Goal: Information Seeking & Learning: Learn about a topic

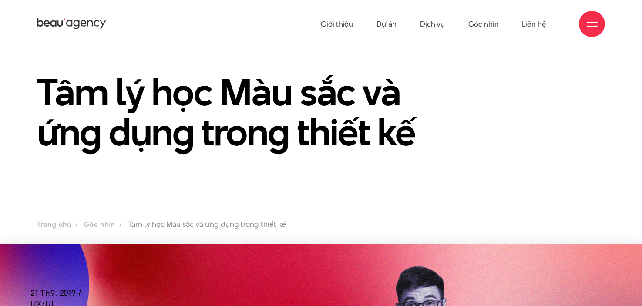
click at [165, 222] on ul "Trang chủ Góc nhìn Tâm lý học Màu sắc và ứng dụng trong thiết kế" at bounding box center [321, 225] width 568 height 12
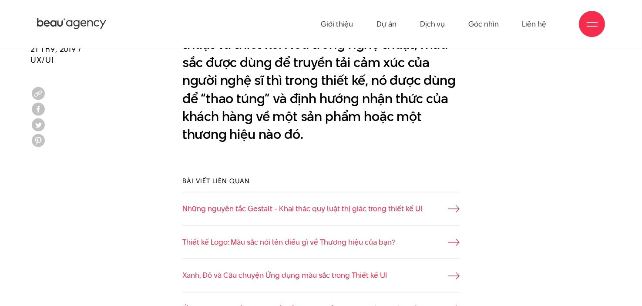
scroll to position [696, 0]
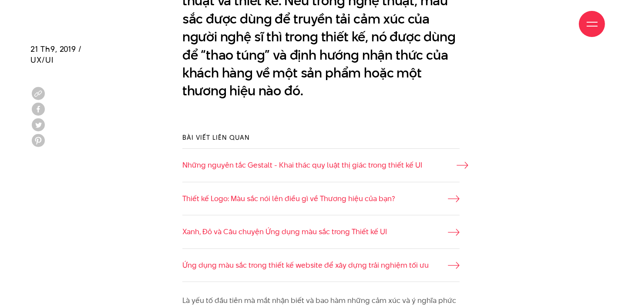
click at [398, 163] on link "Những nguyên tắc Gestalt - Khai thác quy luật thị giác trong thiết kế UI" at bounding box center [321, 165] width 278 height 11
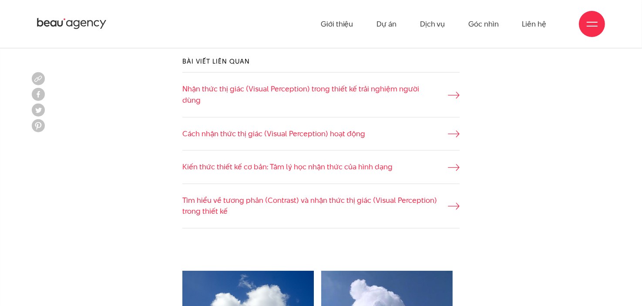
scroll to position [740, 0]
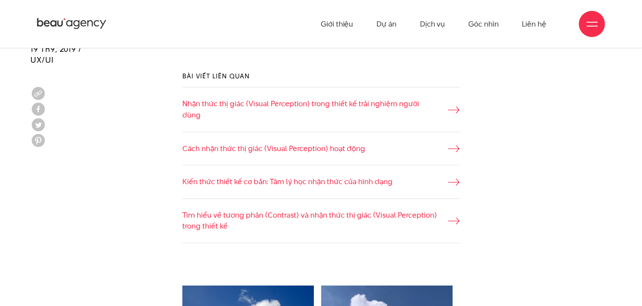
click at [301, 176] on link "Kiến thức thiết kế cơ bản: Tâm lý học nhận thức của hình dạng" at bounding box center [321, 181] width 278 height 11
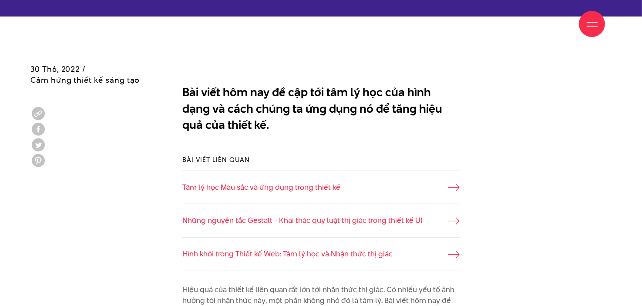
scroll to position [479, 0]
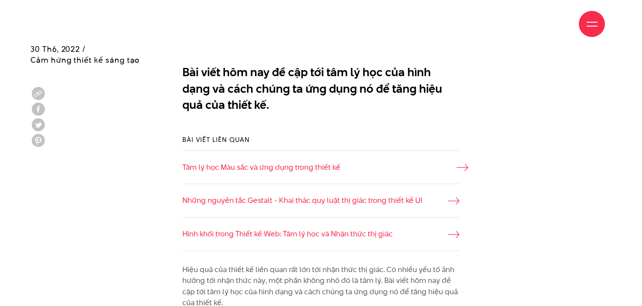
click at [294, 167] on link "Tâm lý học Màu sắc và ứng dụng trong thiết kế" at bounding box center [321, 167] width 278 height 11
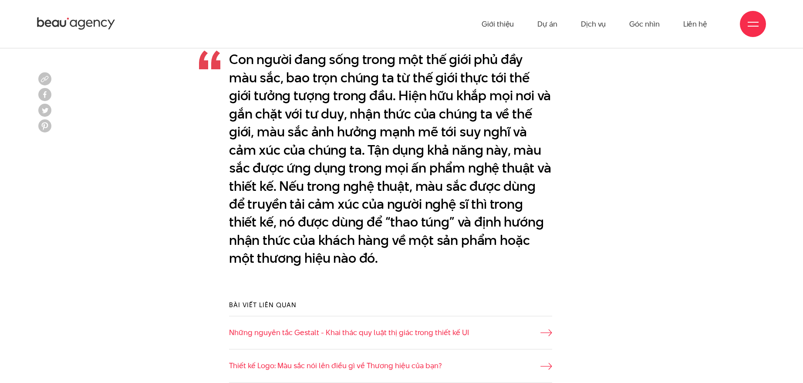
scroll to position [588, 0]
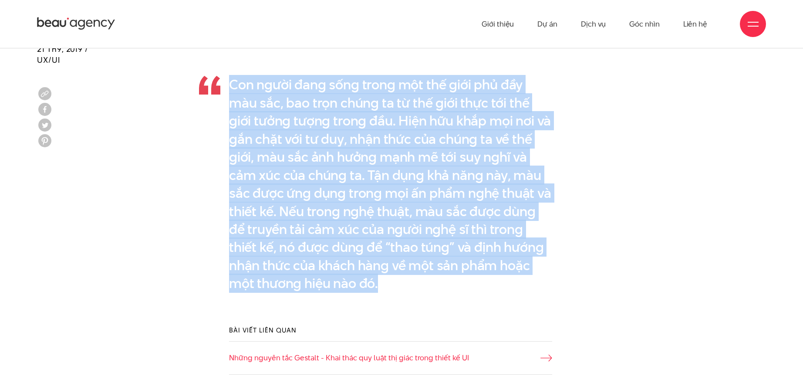
drag, startPoint x: 390, startPoint y: 280, endPoint x: 232, endPoint y: 85, distance: 250.7
click at [232, 85] on p "Con người đang sống trong một thế giới phủ đầy màu sắc, bao trọn chúng ta từ th…" at bounding box center [390, 184] width 323 height 217
copy p "Con người đang sống trong một thế giới phủ đầy màu sắc, bao trọn chúng ta từ th…"
click at [418, 275] on p "Con người đang sống trong một thế giới phủ đầy màu sắc, bao trọn chúng ta từ th…" at bounding box center [390, 184] width 323 height 217
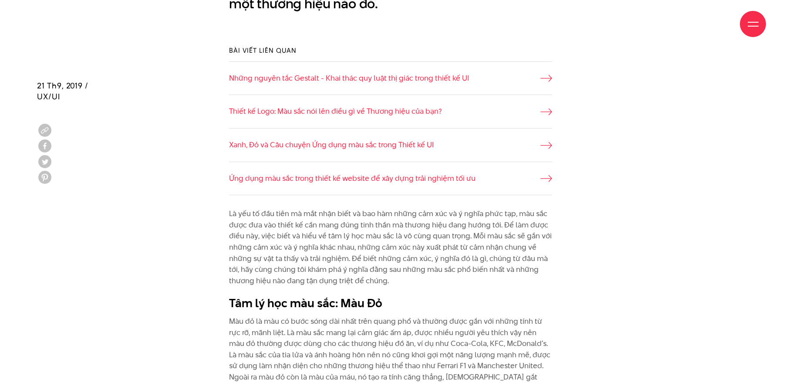
scroll to position [914, 0]
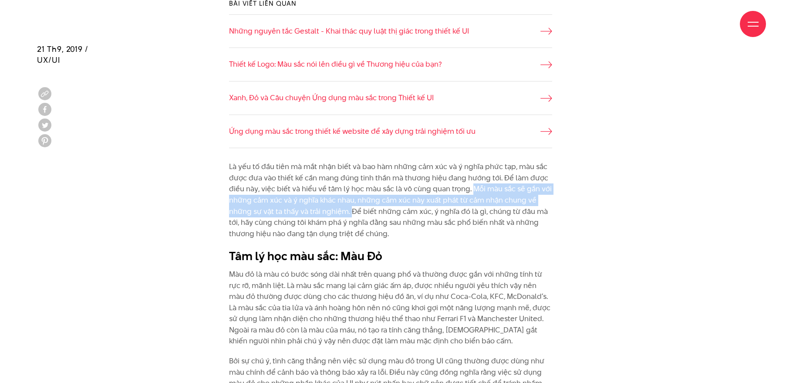
drag, startPoint x: 470, startPoint y: 188, endPoint x: 350, endPoint y: 209, distance: 121.5
click at [350, 209] on p "Là yếu tố đầu tiên mà mắt nhận biết và bao hàm những cảm xúc và ý nghĩa phức tạ…" at bounding box center [390, 200] width 323 height 78
copy p "Mỗi màu sắc sẽ gắn với những cảm xúc và ý nghĩa khác nhau, những cảm xúc này xu…"
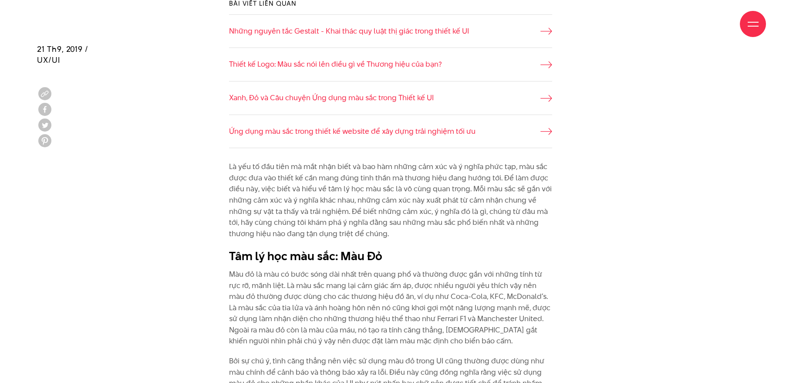
click at [407, 227] on p "Là yếu tố đầu tiên mà mắt nhận biết và bao hàm những cảm xúc và ý nghĩa phức tạ…" at bounding box center [390, 200] width 323 height 78
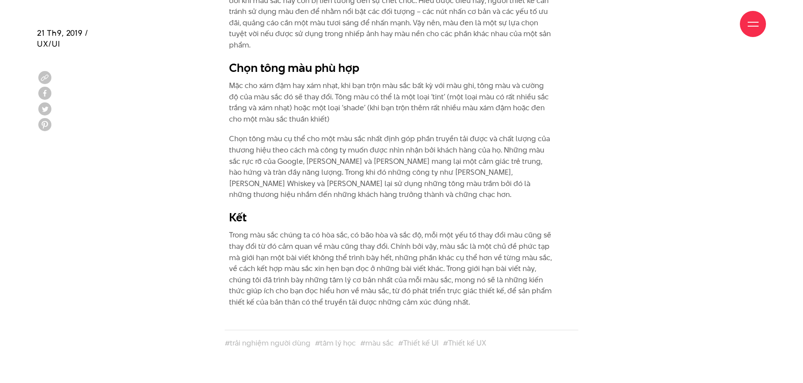
scroll to position [5049, 0]
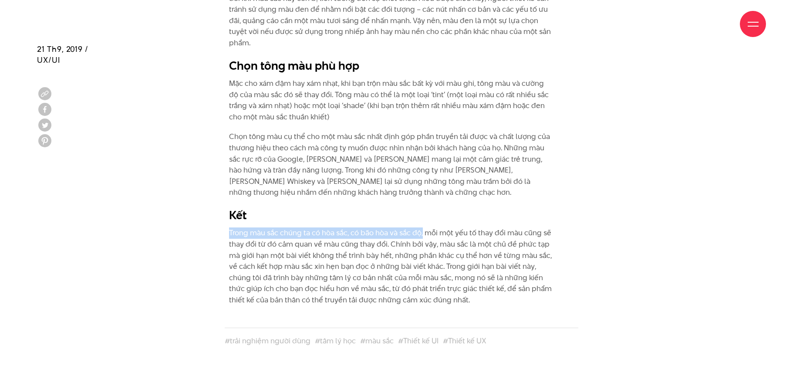
drag, startPoint x: 229, startPoint y: 233, endPoint x: 424, endPoint y: 233, distance: 194.6
click at [424, 233] on div "Những thương hiệu như Sony, Beats và Samsung thường sử dụng màu đen trong các s…" at bounding box center [401, 115] width 375 height 397
copy p "Trong màu sắc chúng ta có hòa sắc, có bão hòa và sắc độ,"
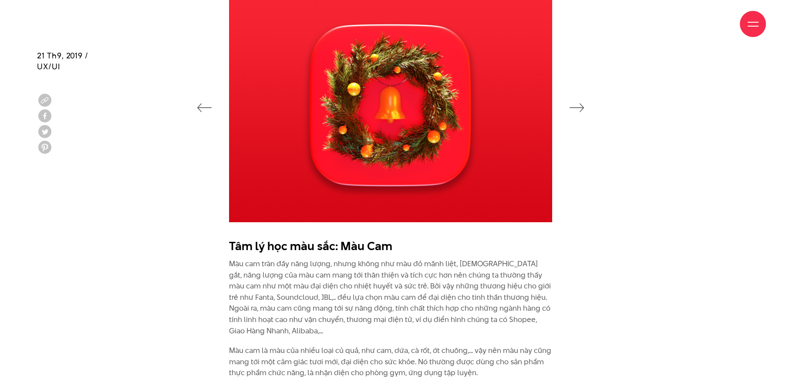
scroll to position [1349, 0]
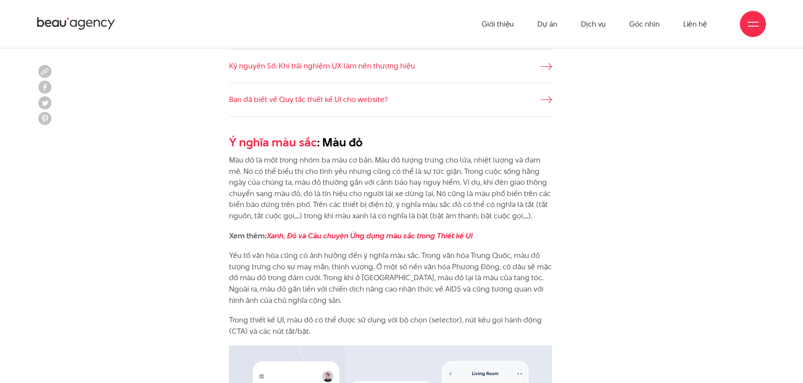
scroll to position [762, 0]
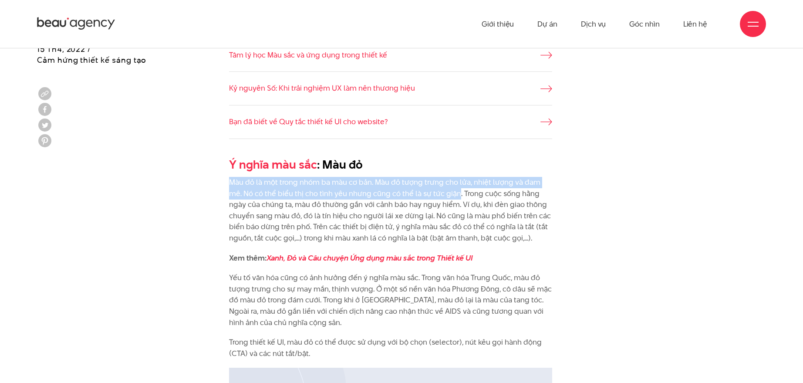
drag, startPoint x: 225, startPoint y: 182, endPoint x: 441, endPoint y: 197, distance: 215.9
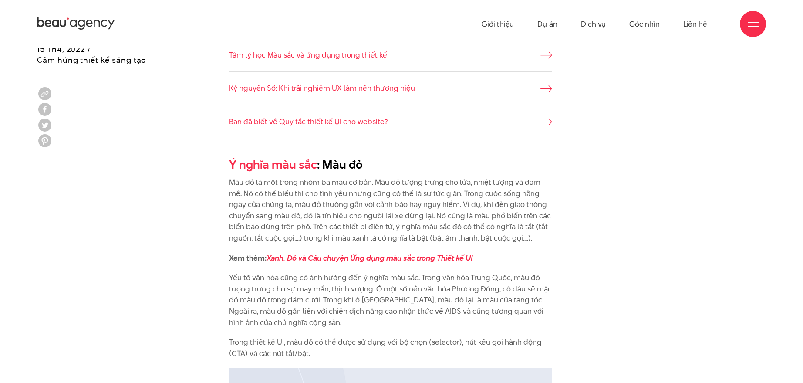
click at [470, 208] on p "Màu đỏ là một trong nhóm ba màu cơ bản. Màu đỏ tượng trưng cho lửa, nhiệt lượng…" at bounding box center [390, 210] width 323 height 67
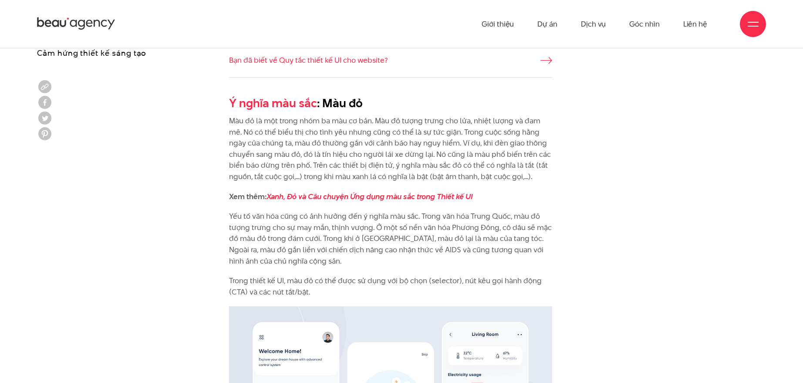
scroll to position [816, 0]
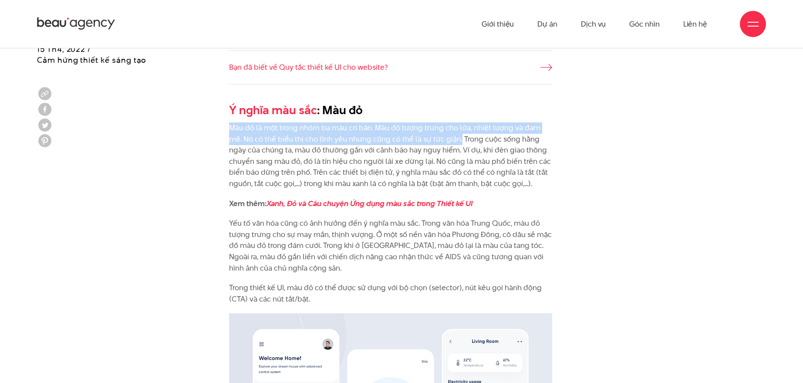
drag, startPoint x: 228, startPoint y: 123, endPoint x: 444, endPoint y: 138, distance: 217.2
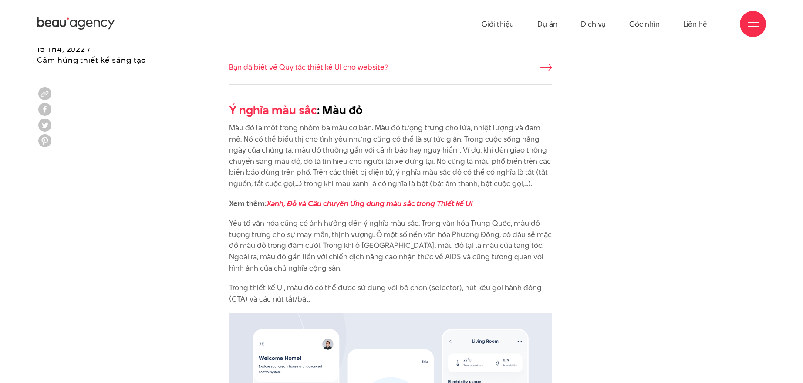
click at [490, 150] on p "Màu đỏ là một trong nhóm ba màu cơ bản. Màu đỏ tượng trưng cho lửa, nhiệt lượng…" at bounding box center [390, 155] width 323 height 67
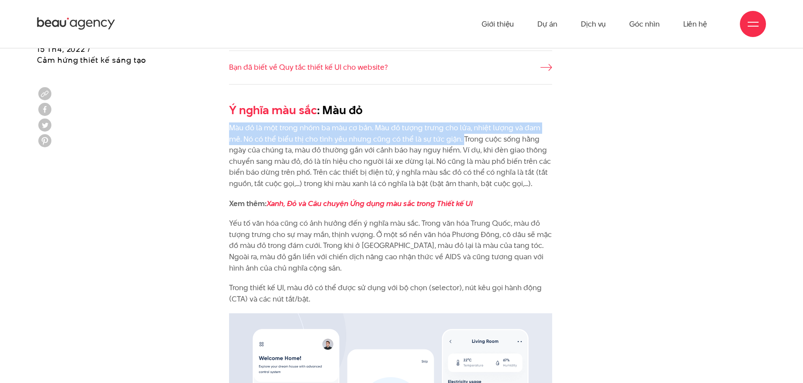
drag, startPoint x: 227, startPoint y: 125, endPoint x: 446, endPoint y: 140, distance: 219.4
copy p "Màu đỏ là một trong nhóm ba màu cơ bản. Màu đỏ tượng trưng cho lửa, nhiệt lượng…"
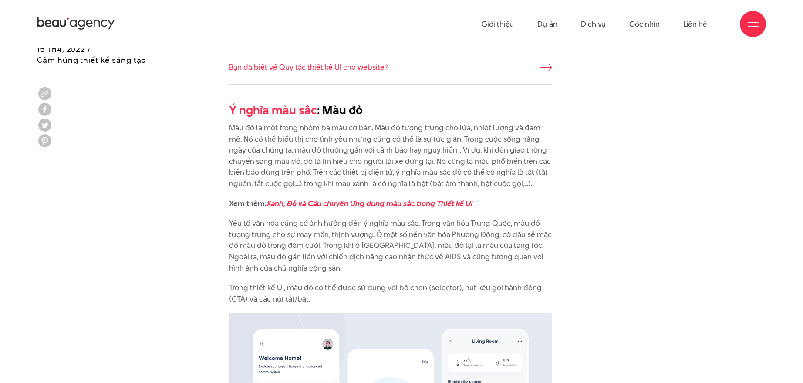
click at [478, 148] on p "Màu đỏ là một trong nhóm ba màu cơ bản. Màu đỏ tượng trưng cho lửa, nhiệt lượng…" at bounding box center [390, 155] width 323 height 67
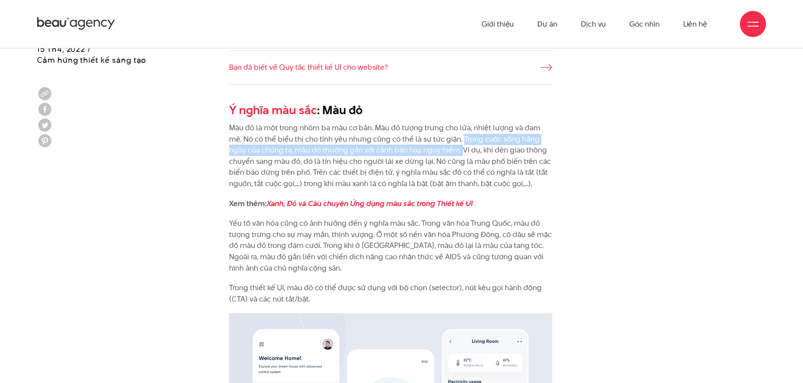
drag, startPoint x: 445, startPoint y: 136, endPoint x: 443, endPoint y: 149, distance: 12.8
click at [443, 149] on p "Màu đỏ là một trong nhóm ba màu cơ bản. Màu đỏ tượng trưng cho lửa, nhiệt lượng…" at bounding box center [390, 155] width 323 height 67
copy p "Trong cuộc sống hằng ngày của chúng ta, màu đỏ thường gắn với cảnh báo hay nguy…"
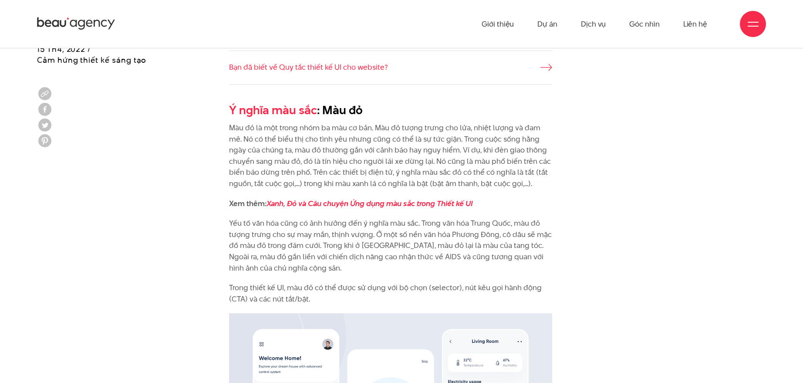
click at [427, 163] on p "Màu đỏ là một trong nhóm ba màu cơ bản. Màu đỏ tượng trưng cho lửa, nhiệt lượng…" at bounding box center [390, 155] width 323 height 67
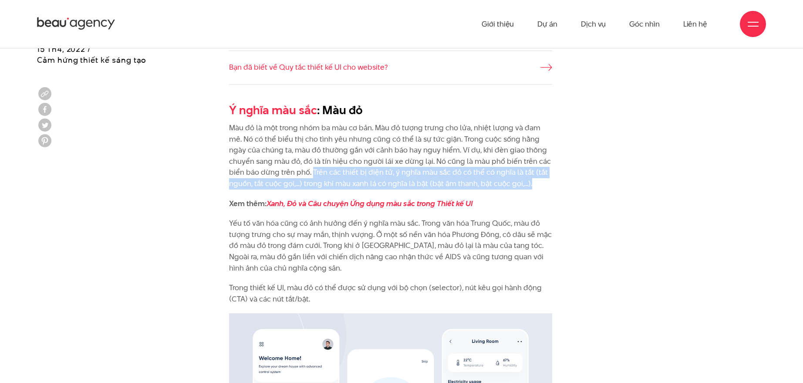
drag, startPoint x: 281, startPoint y: 171, endPoint x: 495, endPoint y: 182, distance: 214.9
click at [495, 182] on p "Màu đỏ là một trong nhóm ba màu cơ bản. Màu đỏ tượng trưng cho lửa, nhiệt lượng…" at bounding box center [390, 155] width 323 height 67
copy p "Trên các thiết bị điện tử, ý nghĩa màu sắc đỏ có thể có nghĩa là tắt (tắt nguồn…"
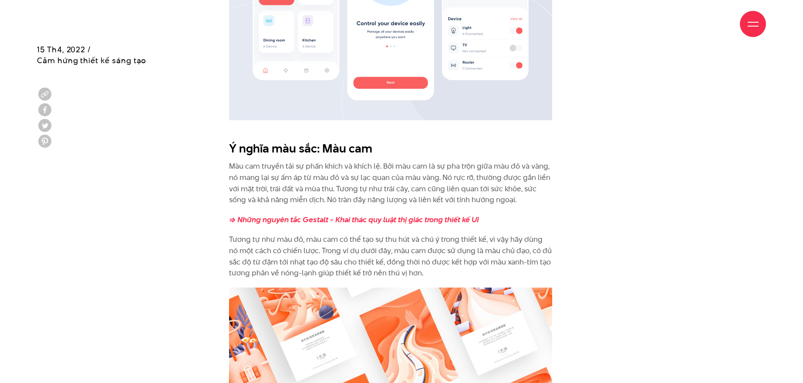
scroll to position [1251, 0]
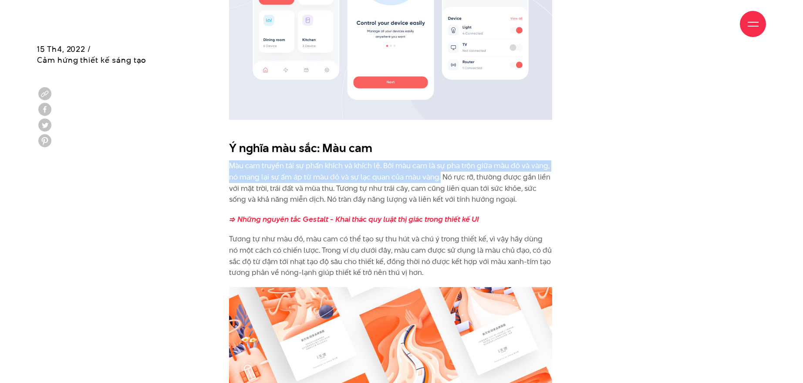
drag, startPoint x: 230, startPoint y: 167, endPoint x: 440, endPoint y: 172, distance: 209.9
click at [440, 172] on p "Màu cam truyền tải sự phấn khích và khích lệ. Bởi màu cam là sự pha trộn giữa m…" at bounding box center [390, 182] width 323 height 44
copy p "Màu cam truyền tải sự phấn khích và khích lệ. Bởi màu cam là sự pha trộn giữa m…"
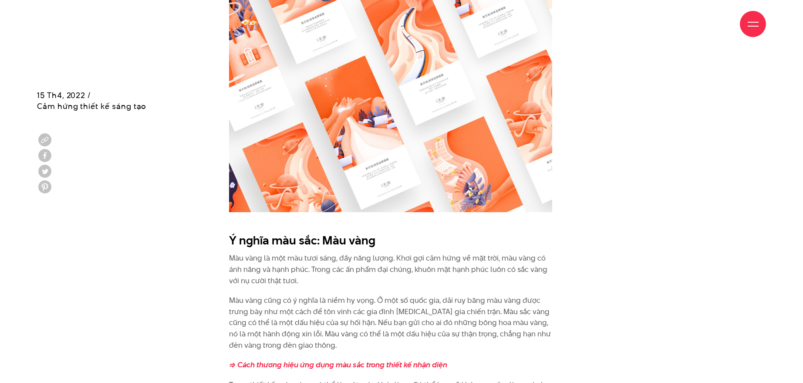
scroll to position [1632, 0]
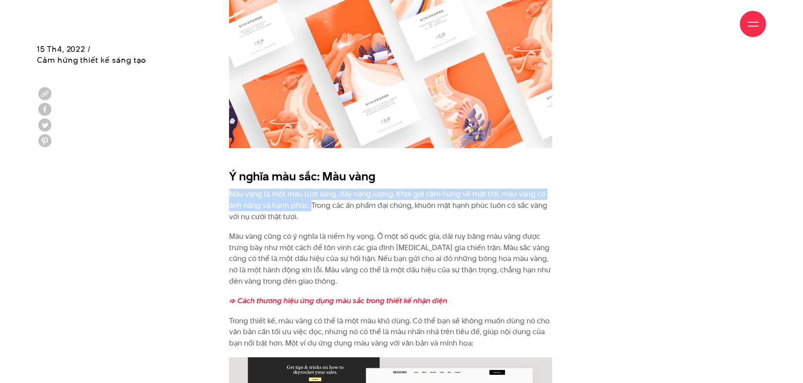
drag, startPoint x: 229, startPoint y: 193, endPoint x: 310, endPoint y: 207, distance: 82.9
copy p "Màu vàng là một màu tươi sáng, đầy năng lượng. Khơi gợi cảm hứng về mặt trời, m…"
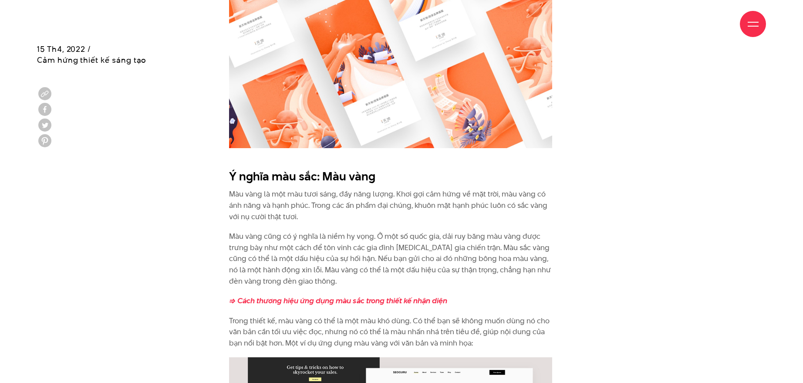
click at [323, 265] on p "Màu vàng cũng có ý nghĩa là niềm hy vọng. Ở một số quốc gia, dải ruy băng màu v…" at bounding box center [390, 259] width 323 height 56
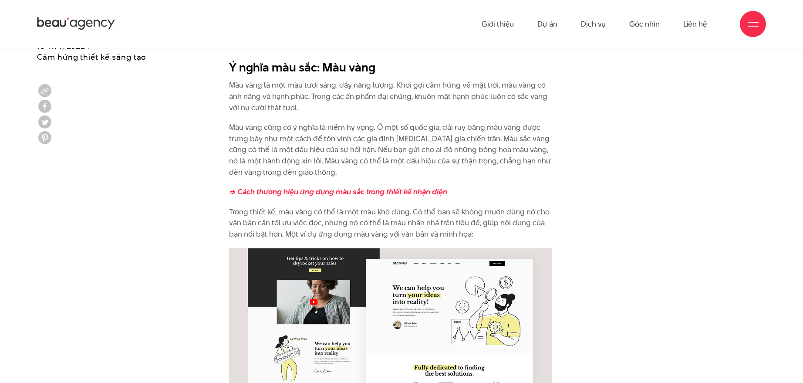
scroll to position [1687, 0]
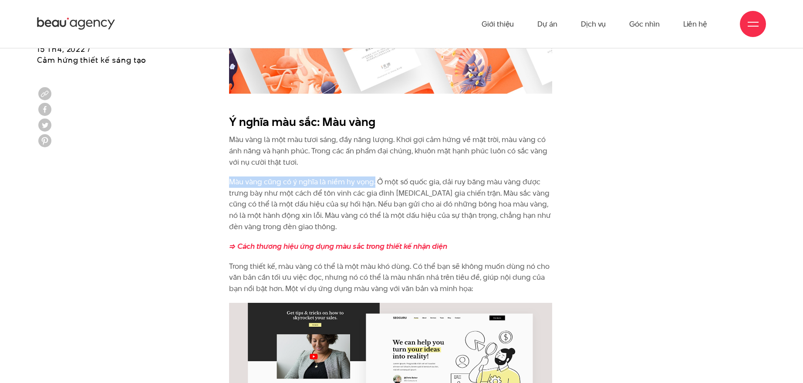
drag, startPoint x: 229, startPoint y: 182, endPoint x: 374, endPoint y: 178, distance: 145.5
copy p "Màu vàng cũng có ý nghĩa là niềm hy vọng."
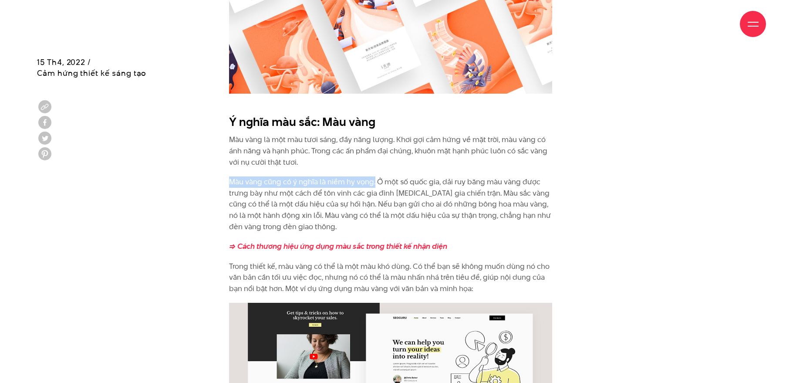
scroll to position [1741, 0]
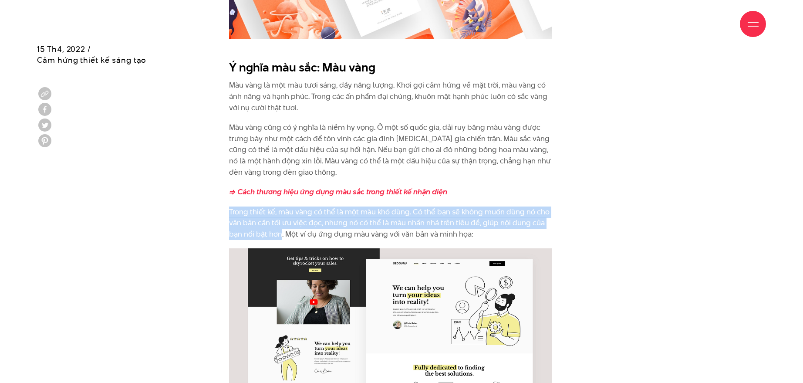
drag, startPoint x: 227, startPoint y: 212, endPoint x: 282, endPoint y: 235, distance: 59.5
copy p "Trong thiết kế, màu vàng có thể là một màu khó dùng. Có thể bạn sẽ không muốn d…"
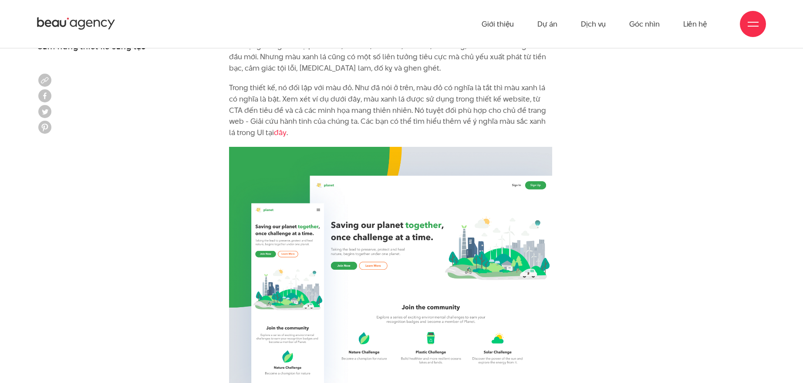
scroll to position [2176, 0]
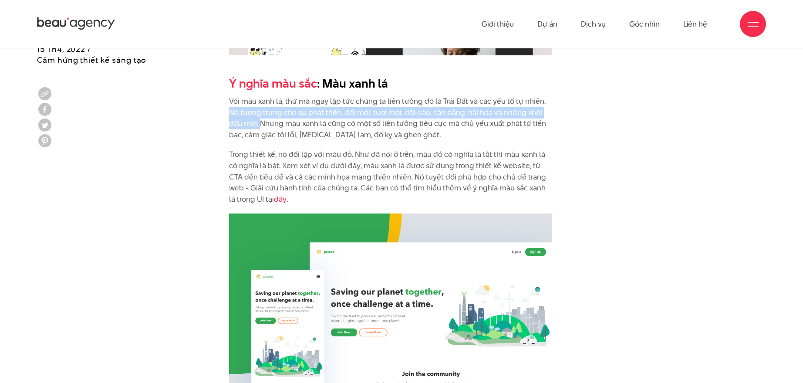
drag, startPoint x: 228, startPoint y: 112, endPoint x: 260, endPoint y: 121, distance: 33.6
copy p "Nó tượng trưng cho sự phát triển, đổi mới, tươi mới, dồi dào, cân bằng, hài hòa…"
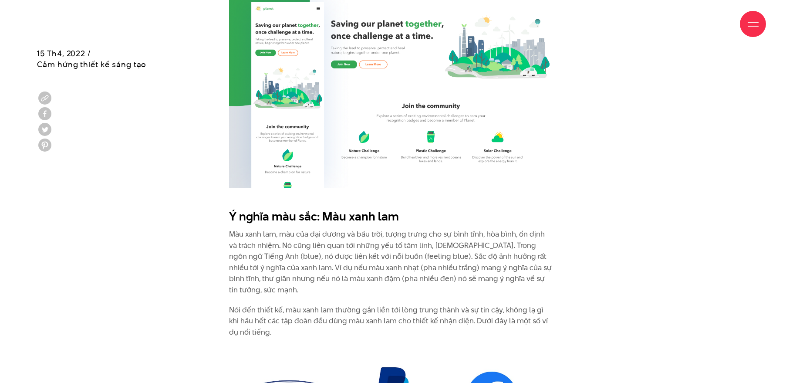
scroll to position [2449, 0]
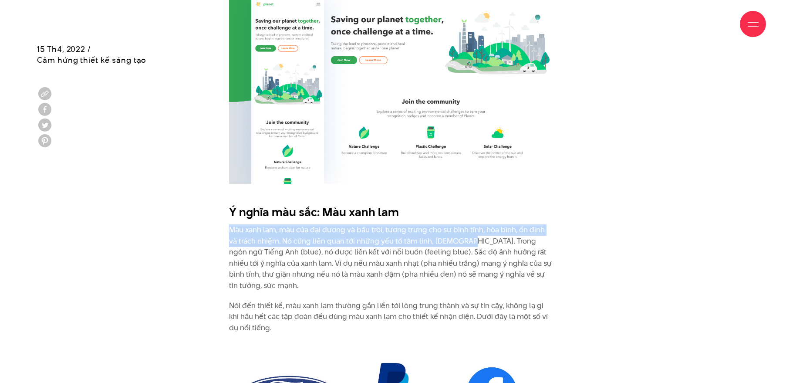
drag, startPoint x: 227, startPoint y: 230, endPoint x: 451, endPoint y: 238, distance: 224.3
click at [451, 238] on div "Ý nghĩa màu sắc : Màu đỏ Màu đỏ là một trong nhóm ba màu cơ bản. Màu đỏ tượng t…" at bounding box center [401, 247] width 375 height 3565
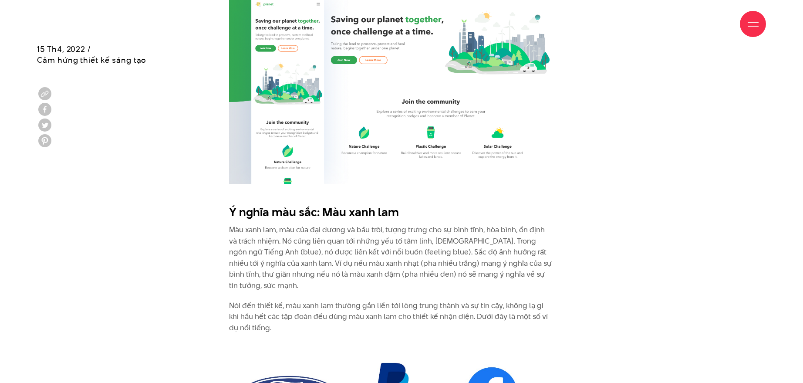
click at [498, 242] on p "Màu xanh lam, màu của đại dương và bầu trời, tượng trưng cho sự bình tĩnh, hòa …" at bounding box center [390, 257] width 323 height 67
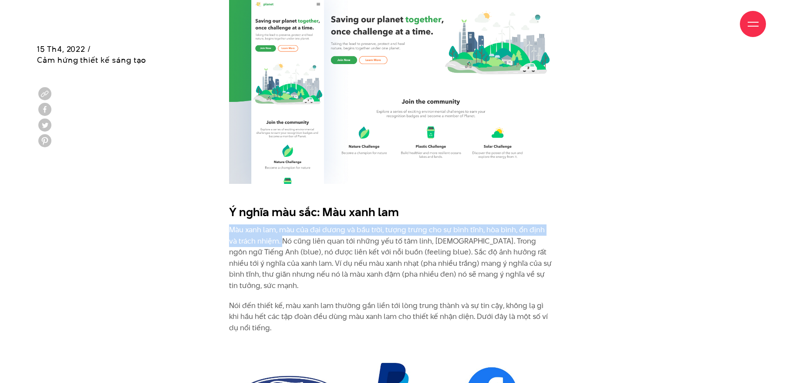
drag, startPoint x: 226, startPoint y: 230, endPoint x: 275, endPoint y: 241, distance: 50.0
click at [275, 241] on div "Ý nghĩa màu sắc : Màu đỏ Màu đỏ là một trong nhóm ba màu cơ bản. Màu đỏ tượng t…" at bounding box center [401, 247] width 375 height 3565
copy p "Màu xanh lam, màu của đại dương và bầu trời, tượng trưng cho sự bình tĩnh, hòa …"
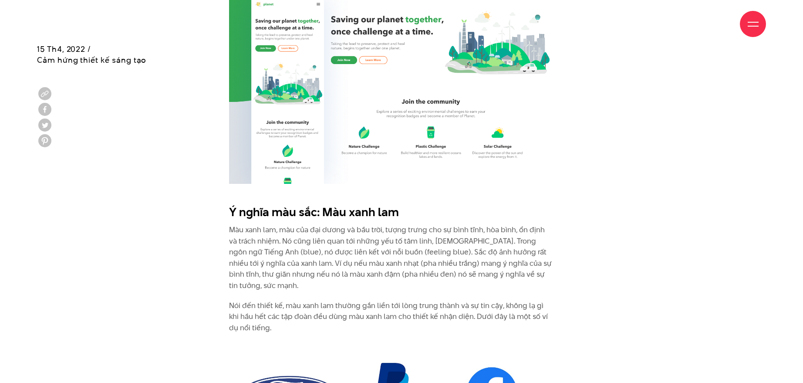
click at [388, 271] on p "Màu xanh lam, màu của đại dương và bầu trời, tượng trưng cho sự bình tĩnh, hòa …" at bounding box center [390, 257] width 323 height 67
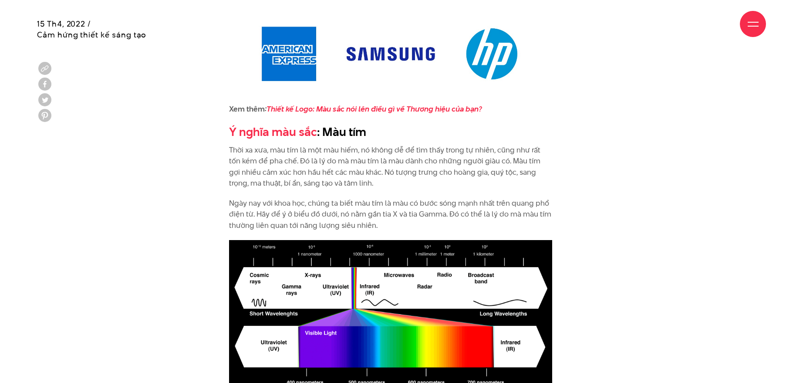
scroll to position [2884, 0]
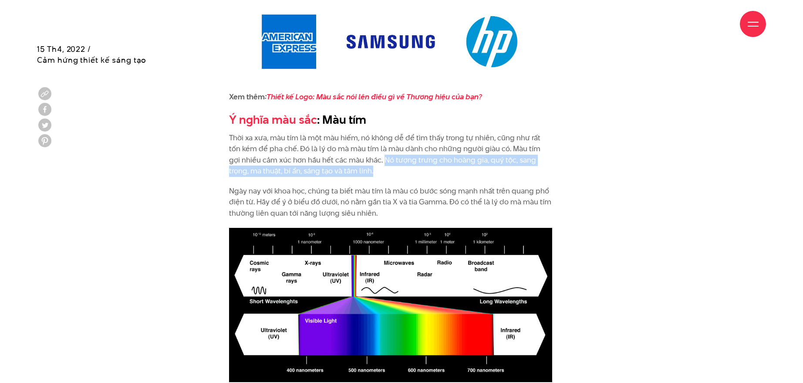
drag, startPoint x: 373, startPoint y: 148, endPoint x: 380, endPoint y: 162, distance: 16.5
click at [380, 162] on p "Thời xa xưa, màu tím là một màu hiếm, nó không dễ để tìm thấy trong tự nhiên, c…" at bounding box center [390, 154] width 323 height 44
copy p "Nó tượng trưng cho hoàng gia, quý tộc, sang trọng, ma thuật, bí ẩn, sáng tạo và…"
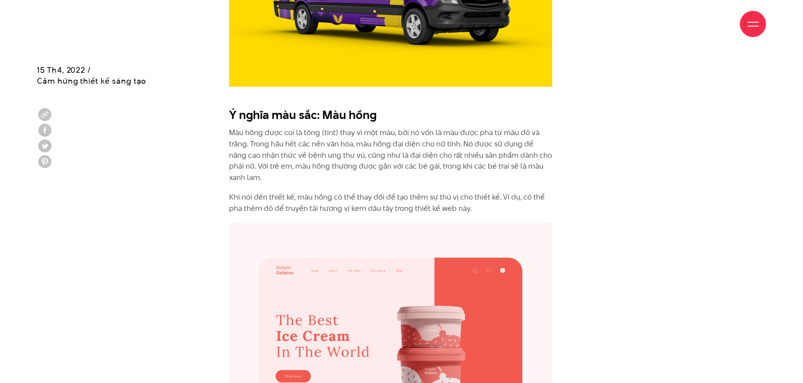
scroll to position [3537, 0]
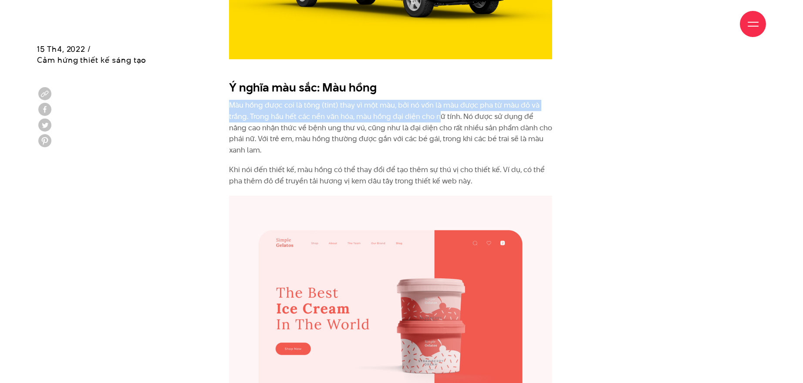
drag, startPoint x: 230, startPoint y: 81, endPoint x: 438, endPoint y: 91, distance: 208.3
click at [438, 100] on p "Màu hồng được coi là tông (tint) thay vì một màu, bởi nó vốn là màu được pha từ…" at bounding box center [390, 128] width 323 height 56
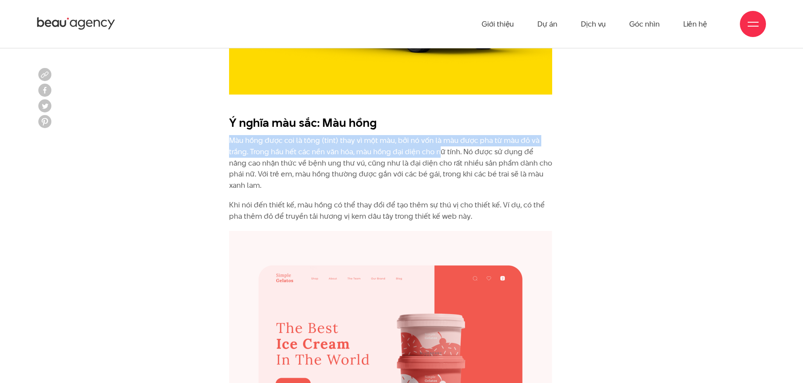
scroll to position [3482, 0]
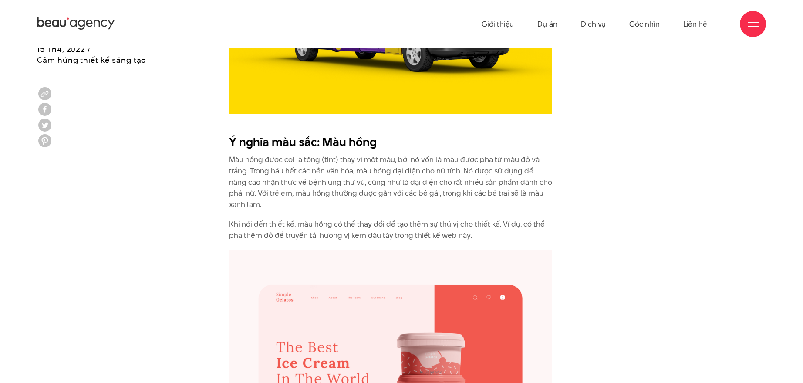
click at [459, 154] on p "Màu hồng được coi là tông (tint) thay vì một màu, bởi nó vốn là màu được pha từ…" at bounding box center [390, 182] width 323 height 56
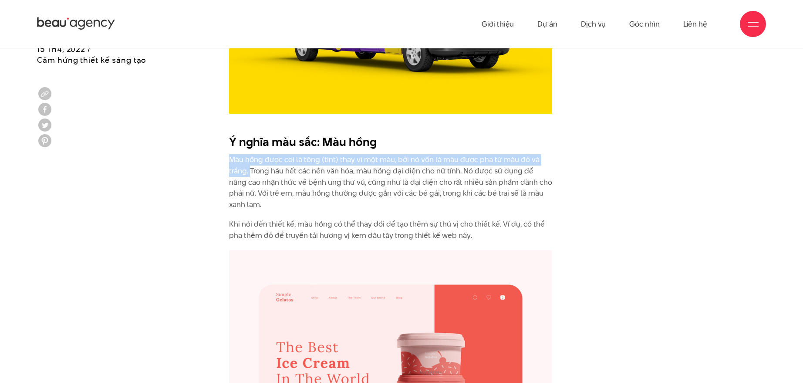
drag, startPoint x: 227, startPoint y: 138, endPoint x: 249, endPoint y: 151, distance: 26.4
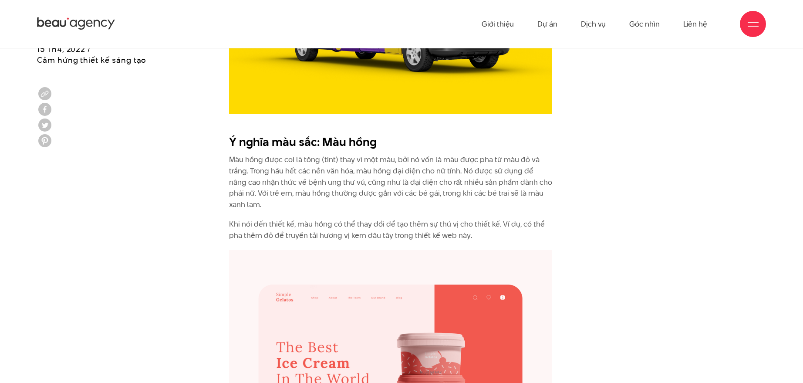
click at [288, 154] on p "Màu hồng được coi là tông (tint) thay vì một màu, bởi nó vốn là màu được pha từ…" at bounding box center [390, 182] width 323 height 56
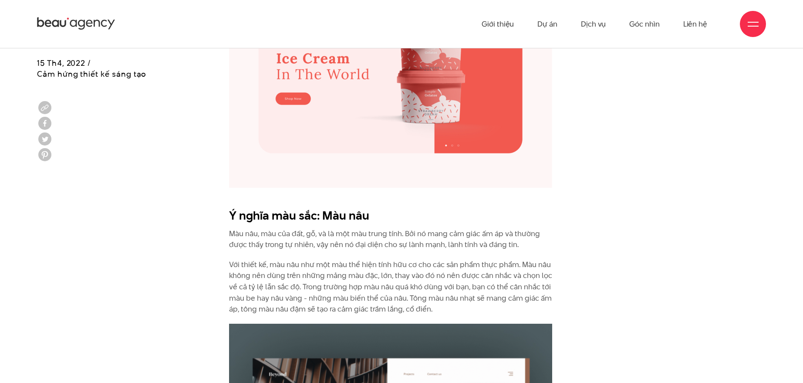
scroll to position [3754, 0]
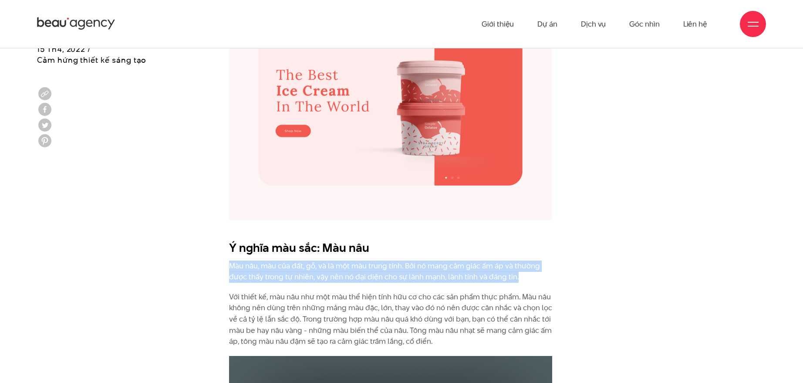
drag, startPoint x: 228, startPoint y: 242, endPoint x: 519, endPoint y: 251, distance: 291.4
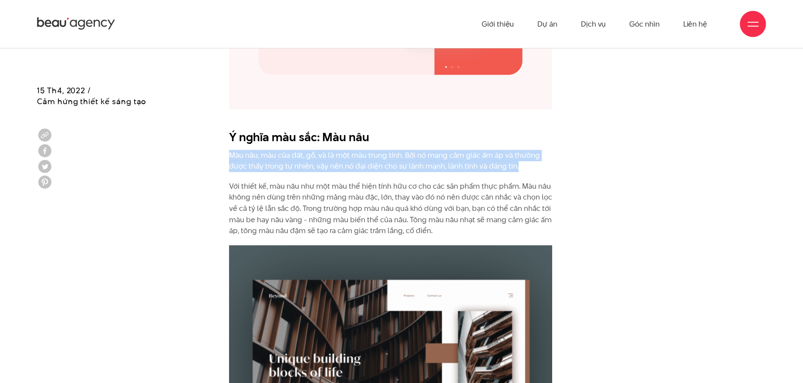
scroll to position [3863, 0]
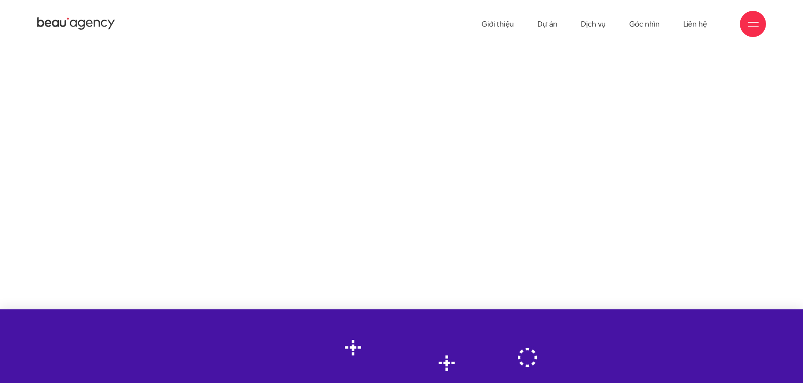
scroll to position [3863, 0]
